Goal: Information Seeking & Learning: Learn about a topic

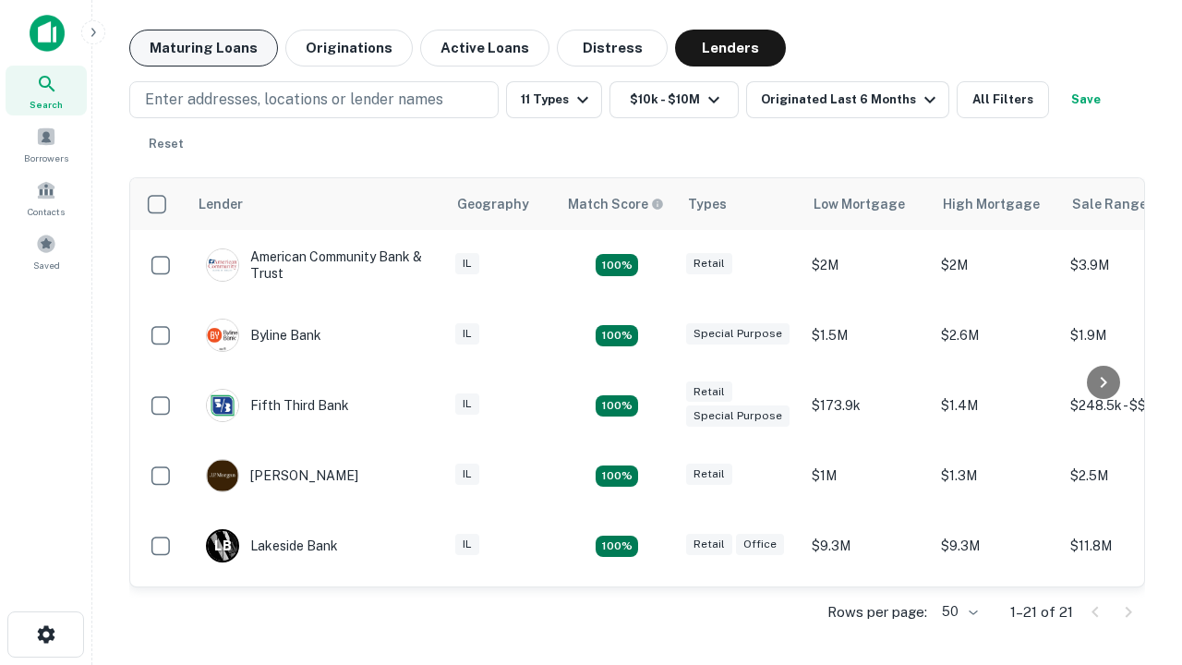
click at [203, 48] on button "Maturing Loans" at bounding box center [203, 48] width 149 height 37
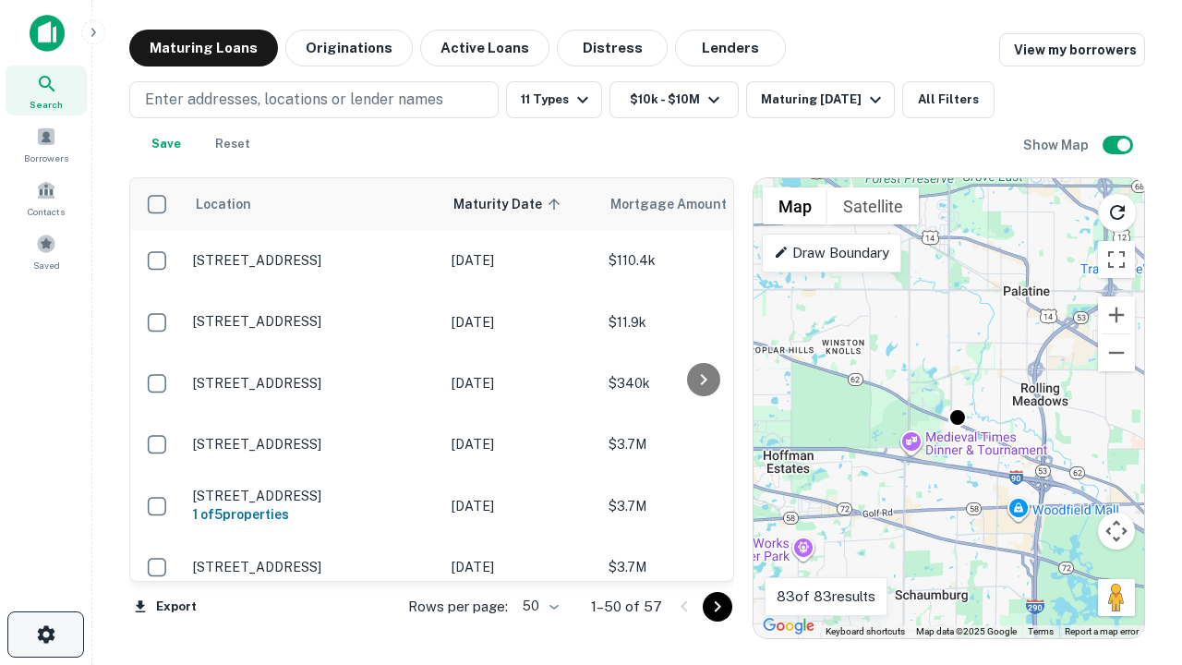
click at [45, 635] on icon "button" at bounding box center [46, 634] width 22 height 22
